Goal: Task Accomplishment & Management: Complete application form

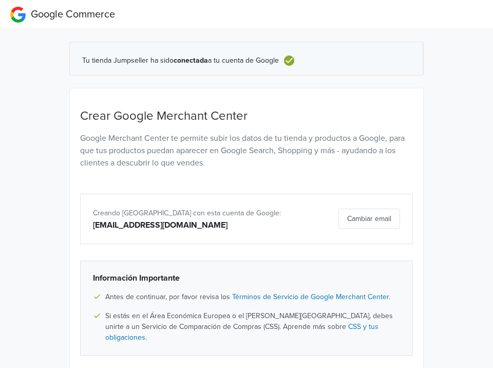
scroll to position [105, 0]
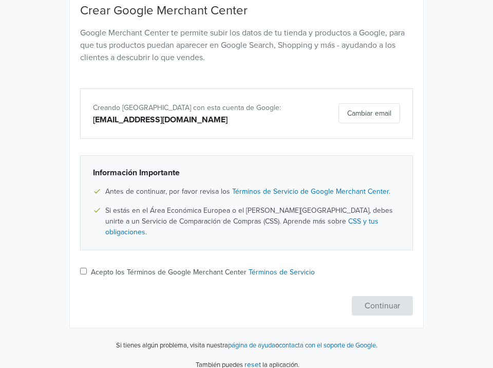
click at [112, 267] on label "Acepto los Términos de Google Merchant Center Términos de Servicio" at bounding box center [203, 272] width 224 height 11
click at [87, 268] on input "Acepto los Términos de Google Merchant Center Términos de Servicio" at bounding box center [83, 271] width 7 height 7
checkbox input "true"
click at [371, 296] on button "Continuar" at bounding box center [382, 306] width 61 height 20
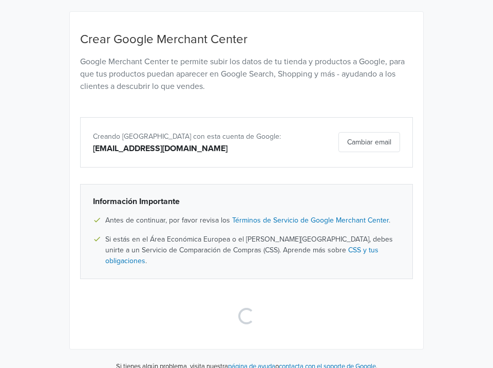
scroll to position [0, 0]
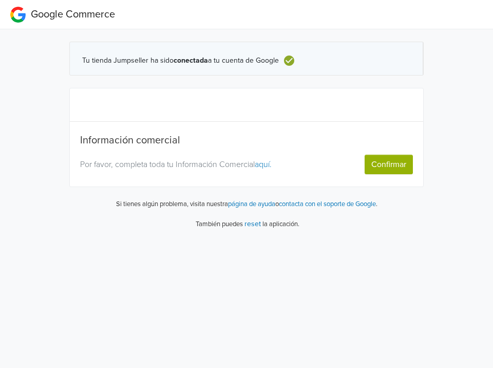
click at [387, 166] on button "Confirmar" at bounding box center [389, 165] width 48 height 20
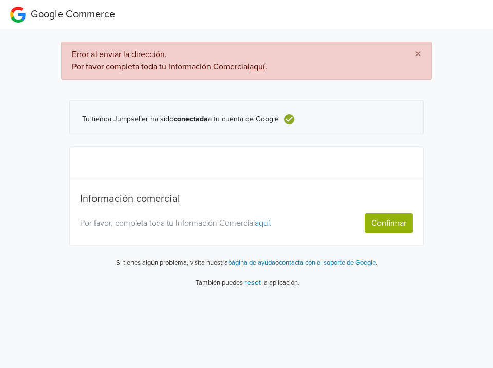
click at [393, 226] on button "Confirmar" at bounding box center [389, 223] width 48 height 20
click at [418, 54] on span "×" at bounding box center [418, 54] width 6 height 15
